Goal: Use online tool/utility: Utilize a website feature to perform a specific function

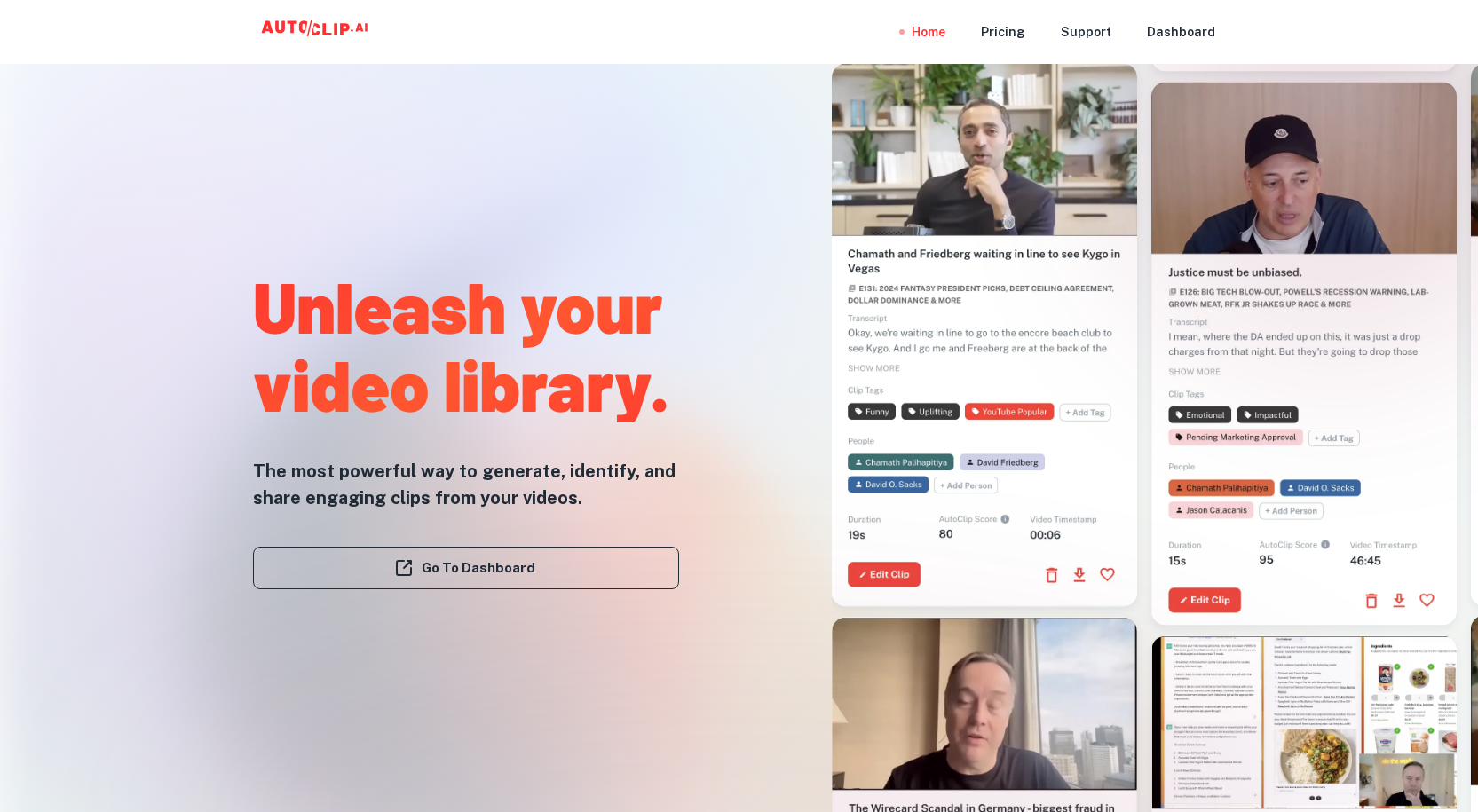
click at [432, 590] on div "Go To Dashboard" at bounding box center [466, 568] width 426 height 114
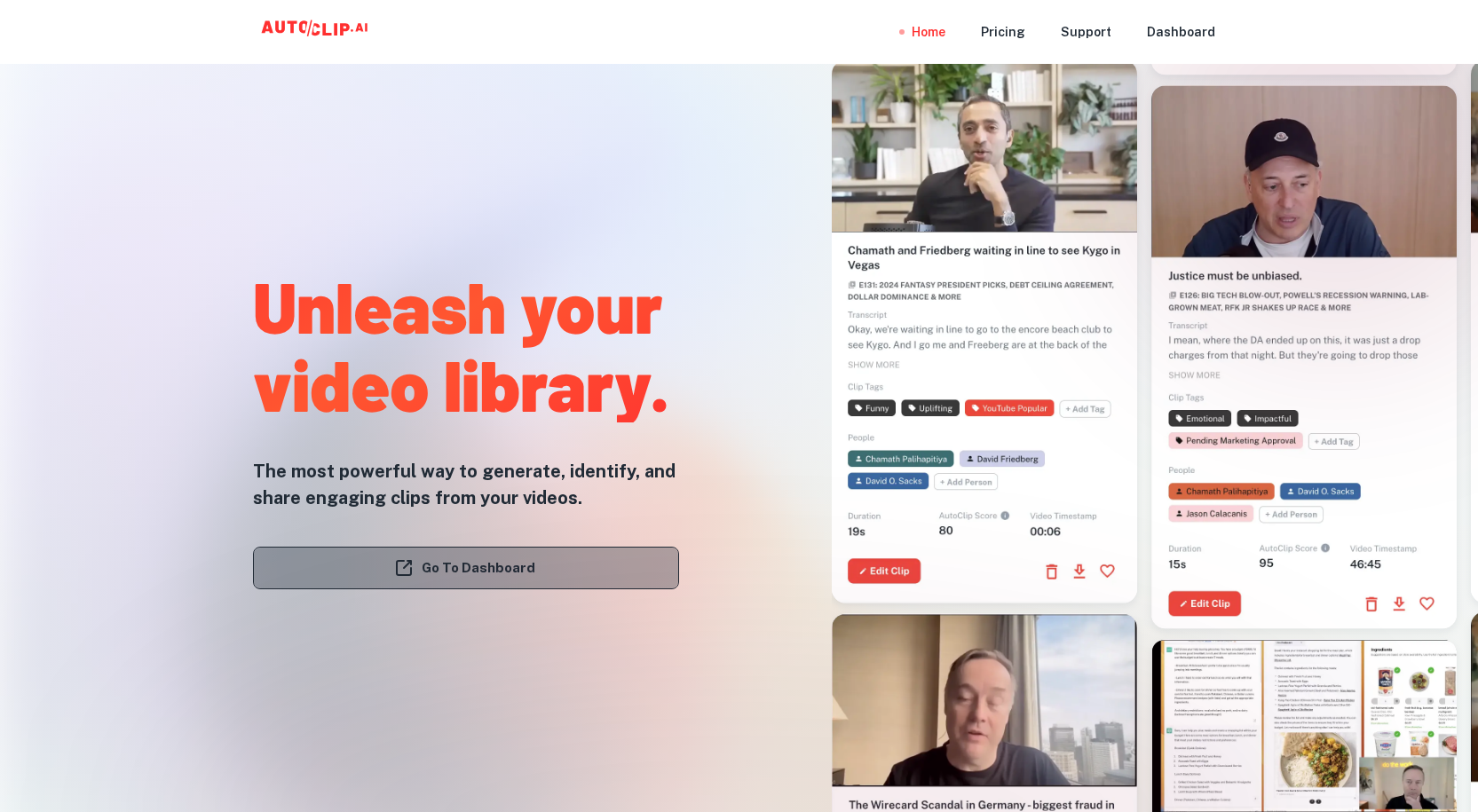
click at [432, 567] on link "Go To Dashboard" at bounding box center [466, 568] width 426 height 43
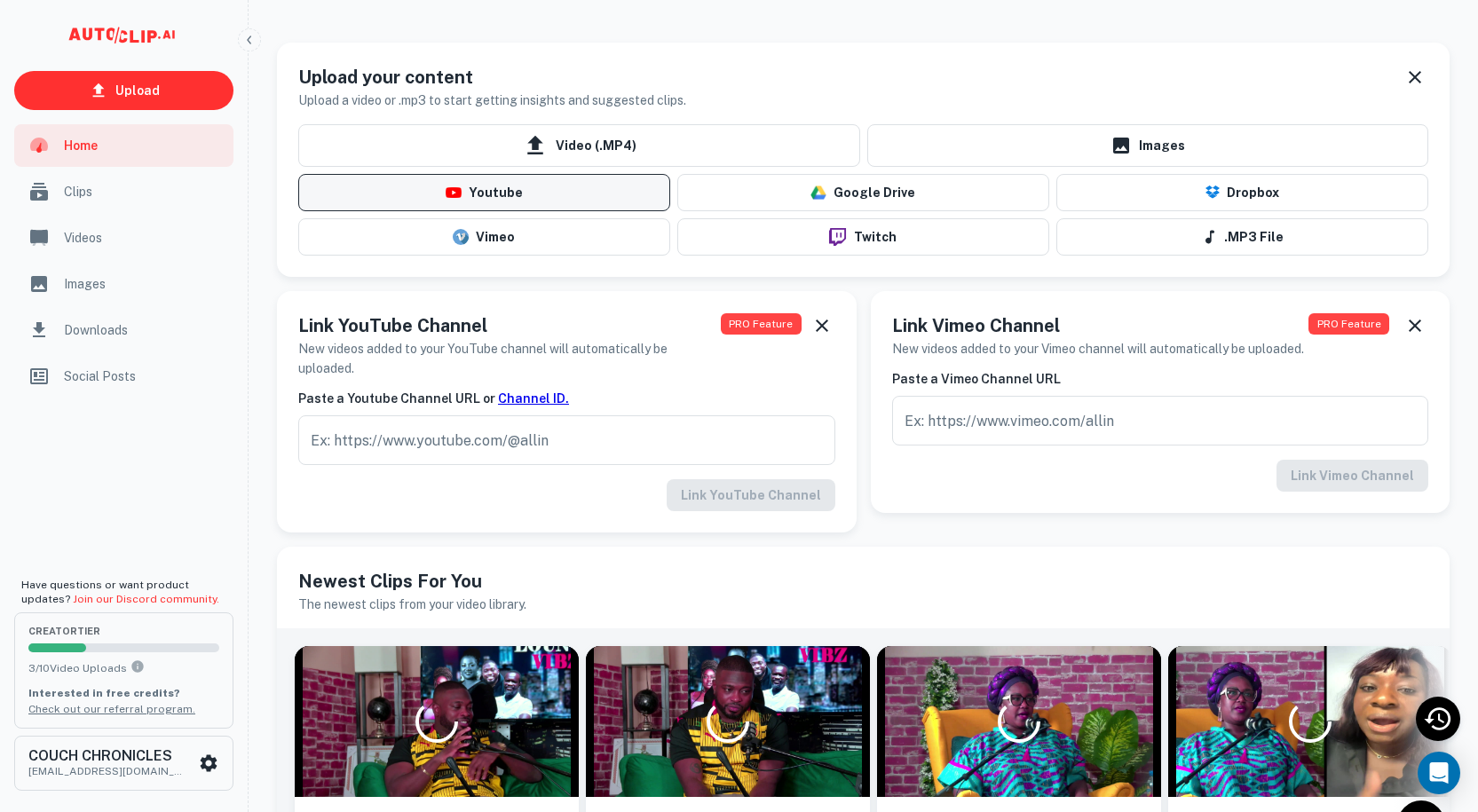
click at [483, 193] on button "Youtube" at bounding box center [484, 192] width 372 height 38
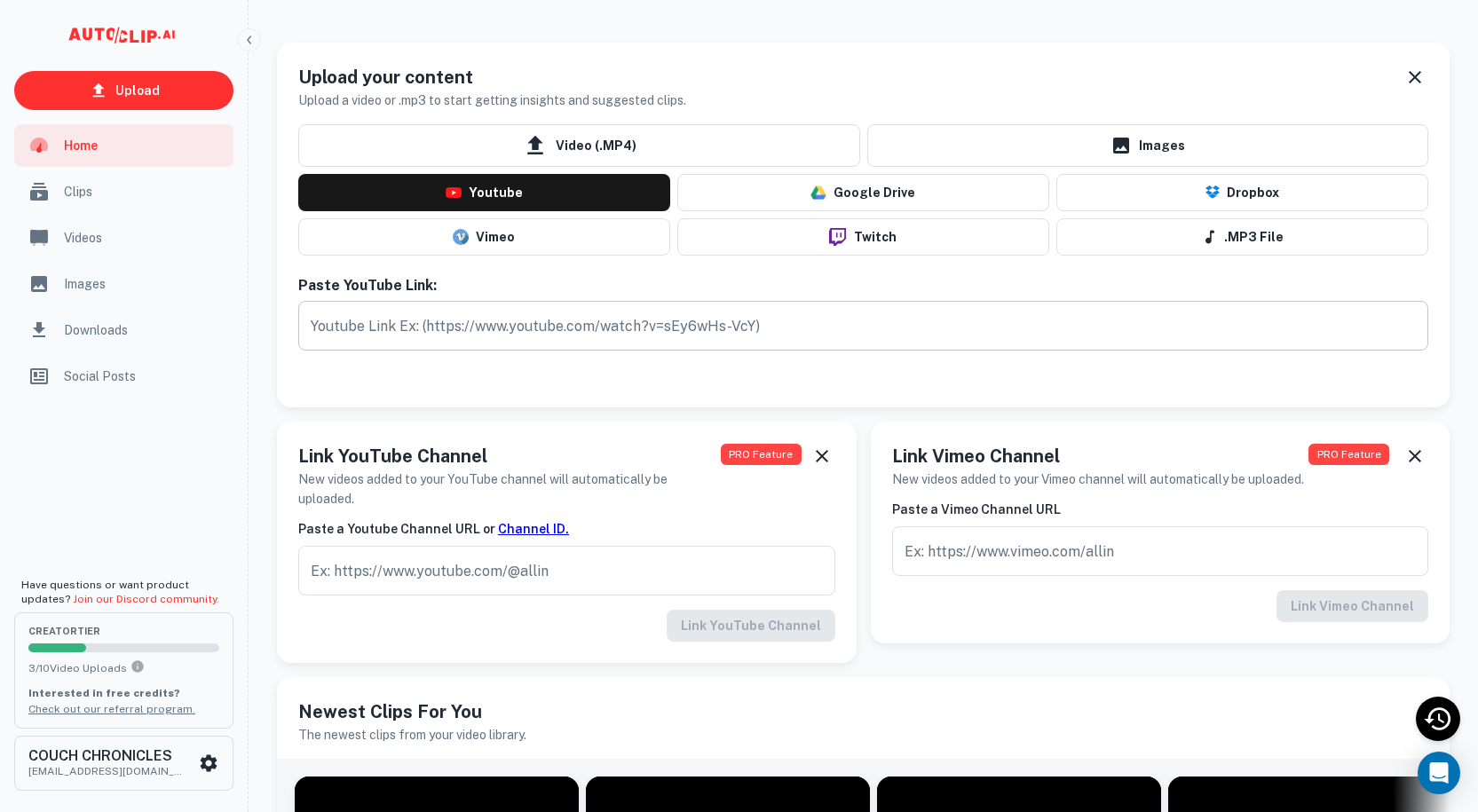
click at [467, 333] on input "text" at bounding box center [863, 325] width 1130 height 49
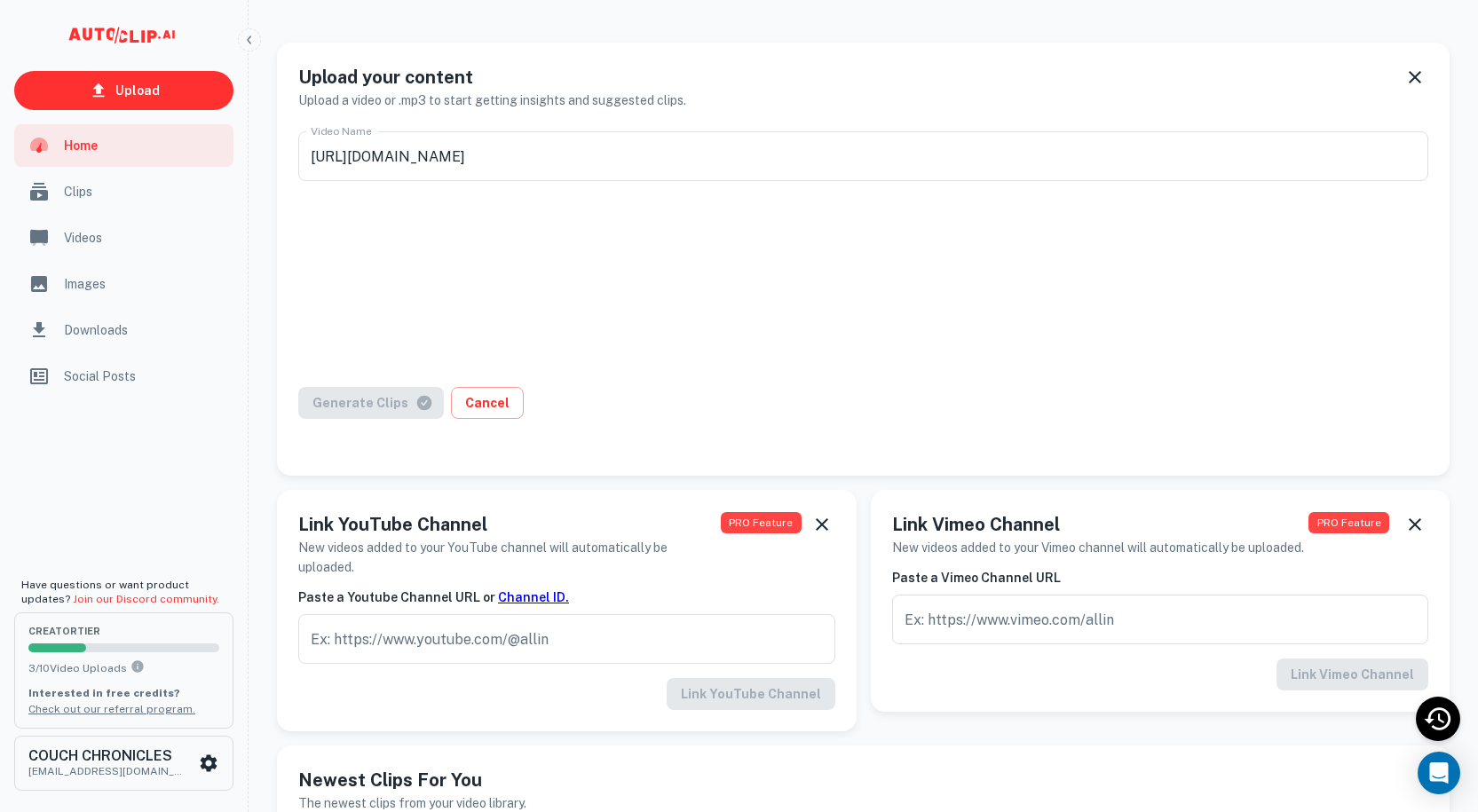
type input "What is the social impact of policy change on Mental Health"
click at [348, 415] on button "Generate Clips" at bounding box center [371, 402] width 146 height 32
